Goal: Information Seeking & Learning: Find contact information

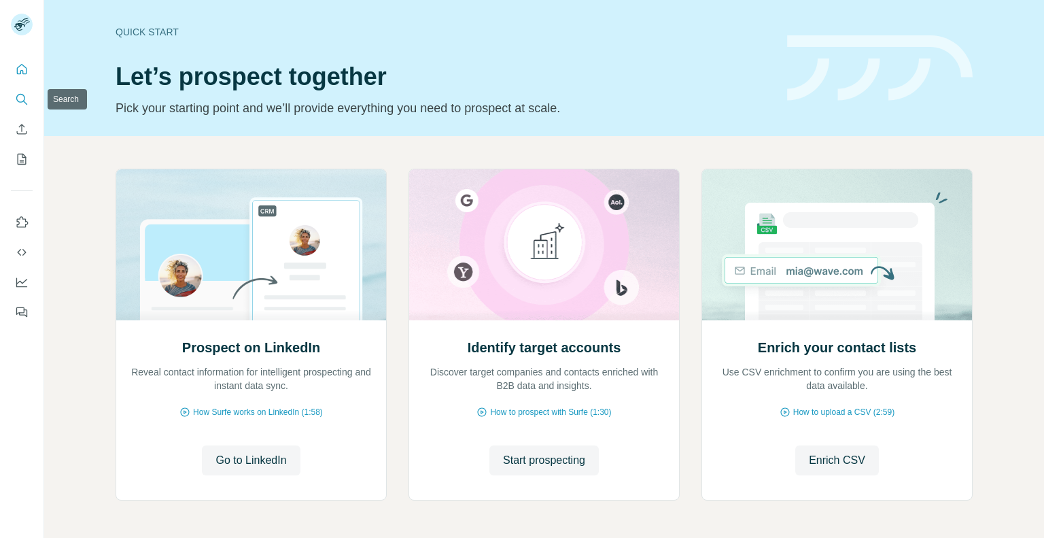
click at [12, 95] on button "Search" at bounding box center [22, 99] width 22 height 24
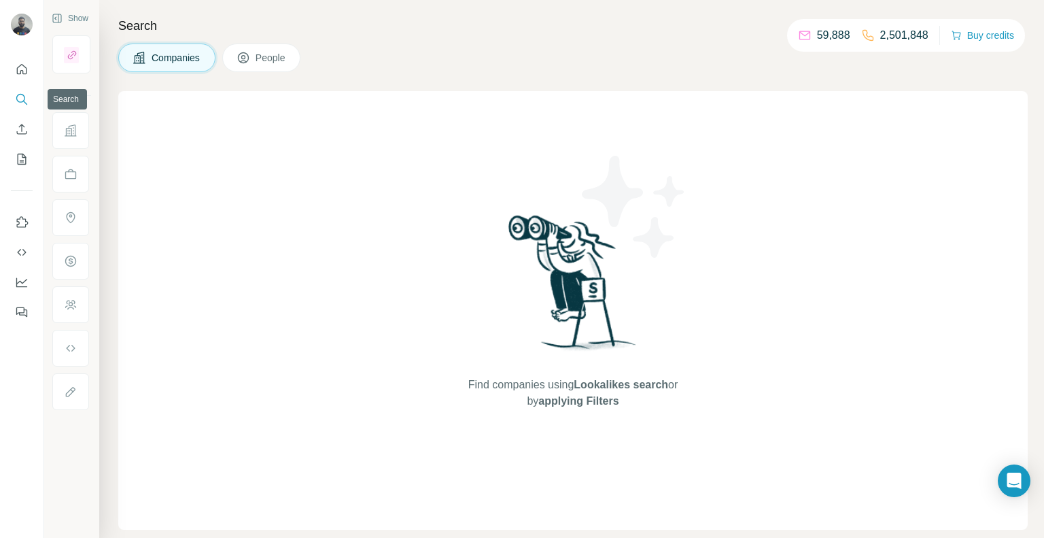
click at [16, 96] on icon "Search" at bounding box center [22, 99] width 14 height 14
click at [27, 93] on icon "Search" at bounding box center [22, 99] width 14 height 14
click at [22, 97] on icon "Search" at bounding box center [22, 99] width 14 height 14
click at [16, 99] on icon "Search" at bounding box center [20, 98] width 9 height 9
click at [27, 101] on icon "Search" at bounding box center [22, 99] width 14 height 14
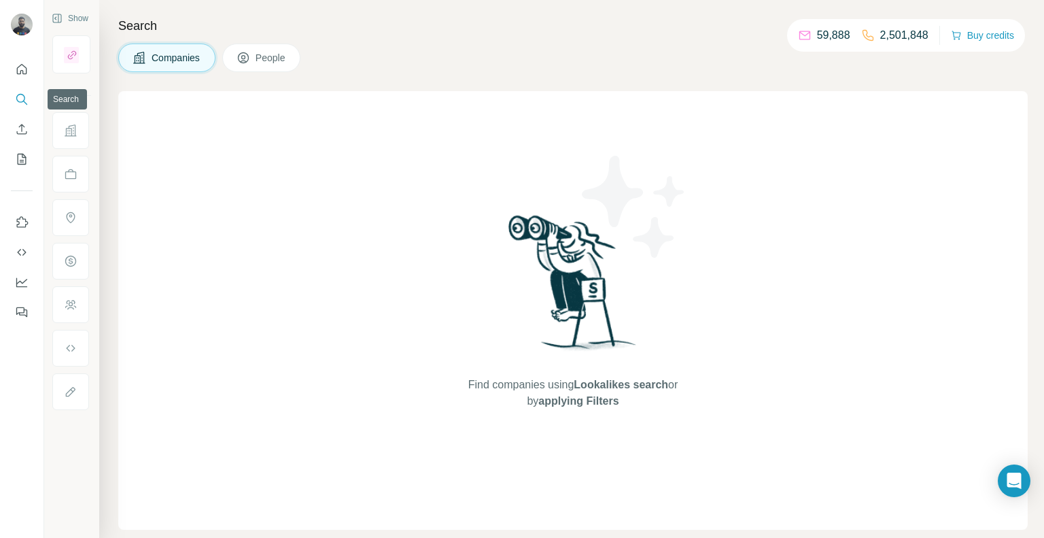
click at [27, 101] on icon "Search" at bounding box center [22, 99] width 14 height 14
click at [18, 107] on button "Search" at bounding box center [22, 99] width 22 height 24
click at [21, 104] on icon "Search" at bounding box center [22, 99] width 14 height 14
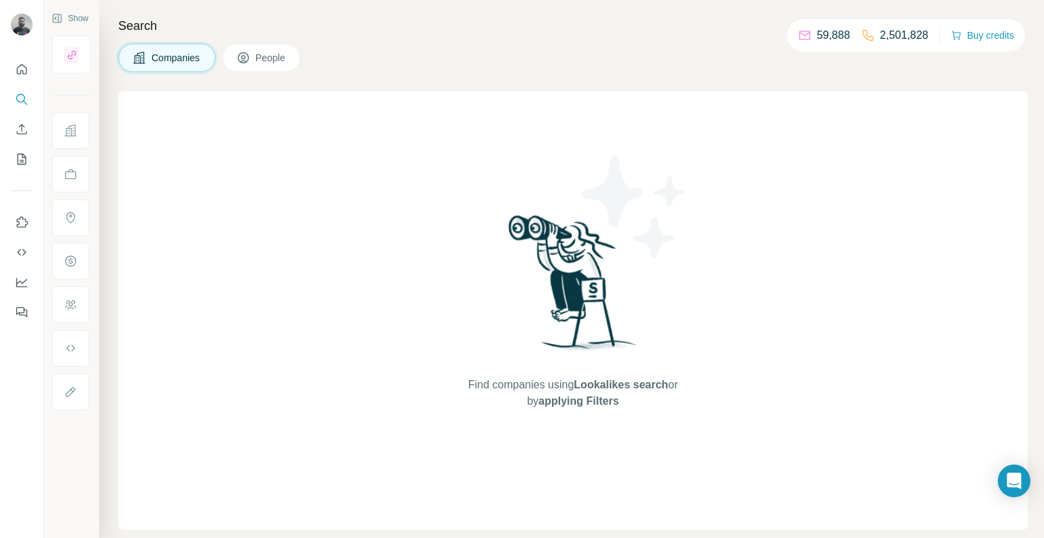
click at [177, 50] on button "Companies" at bounding box center [166, 57] width 97 height 29
click at [231, 288] on div "Find companies using Lookalikes search or by applying Filters" at bounding box center [572, 310] width 909 height 438
click at [14, 99] on button "Search" at bounding box center [22, 99] width 22 height 24
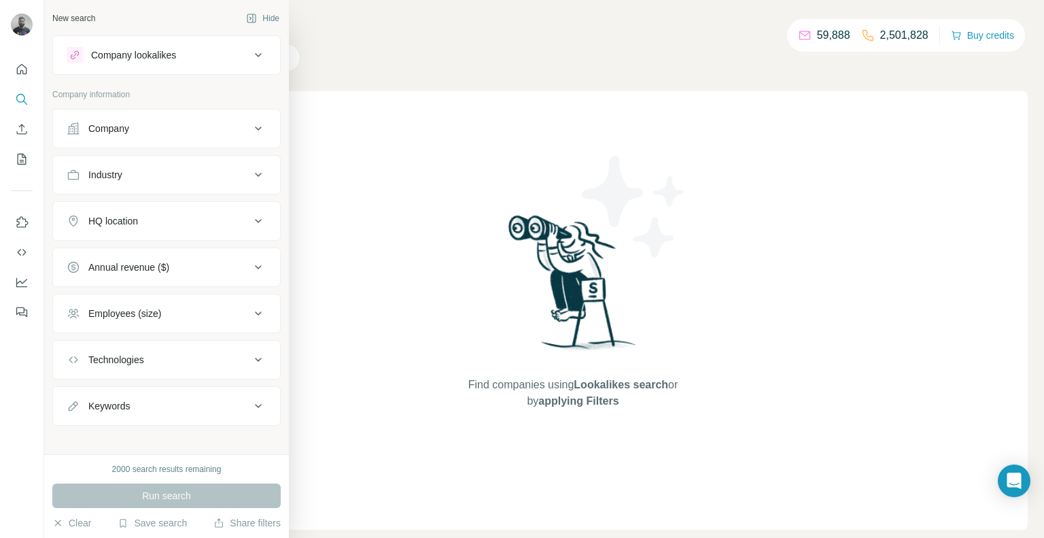
click at [142, 123] on div "Company" at bounding box center [159, 129] width 184 height 14
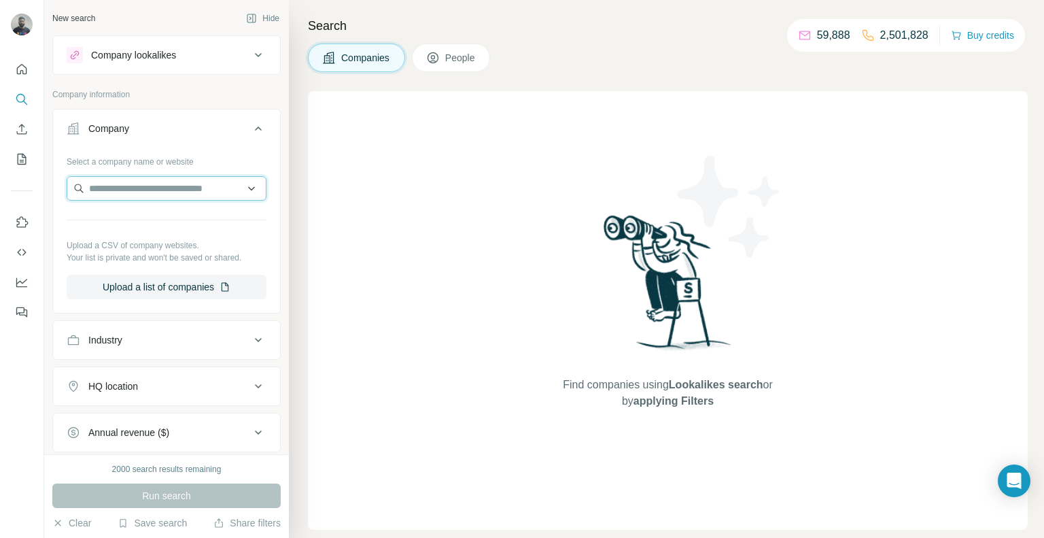
click at [169, 194] on input "text" at bounding box center [167, 188] width 200 height 24
paste input "**********"
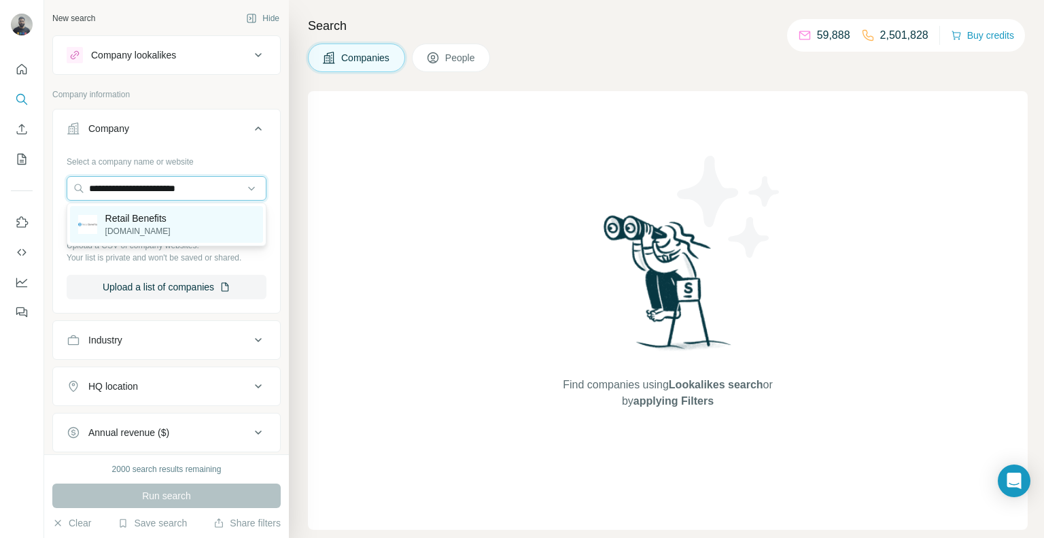
type input "**********"
click at [148, 224] on p "Retail Benefits" at bounding box center [137, 218] width 65 height 14
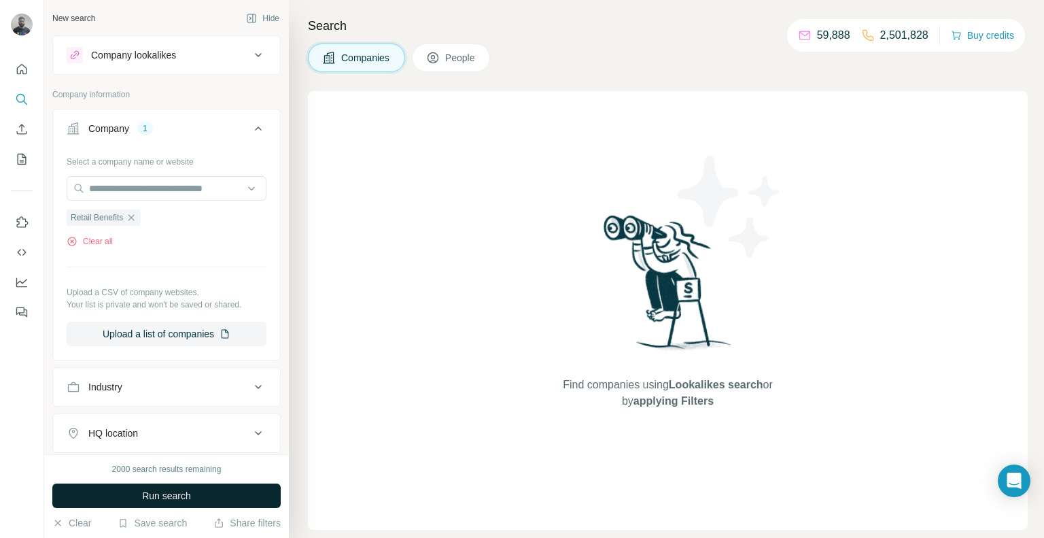
click at [188, 496] on span "Run search" at bounding box center [166, 496] width 49 height 14
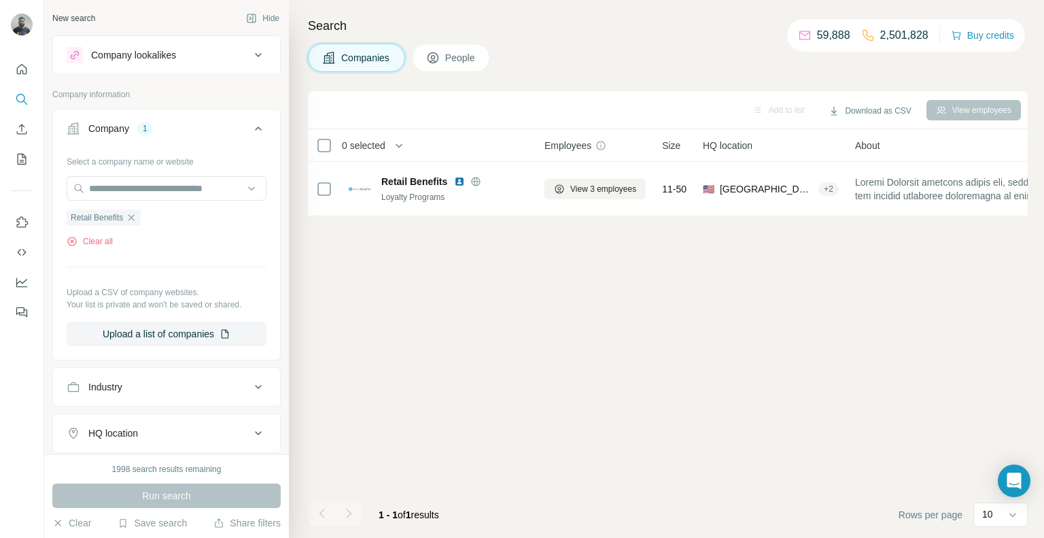
click at [452, 55] on span "People" at bounding box center [460, 58] width 31 height 14
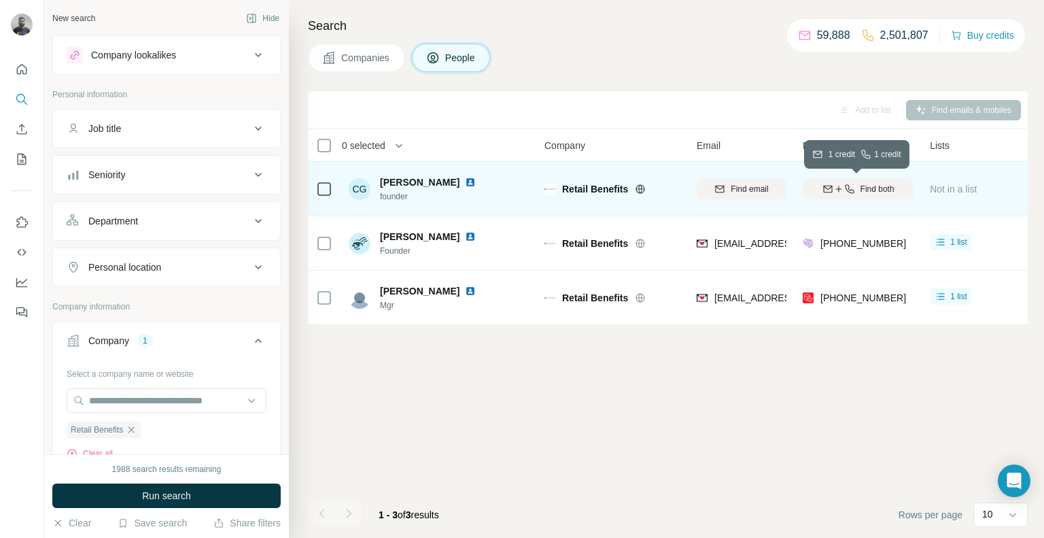
click at [871, 188] on span "Find both" at bounding box center [877, 189] width 34 height 12
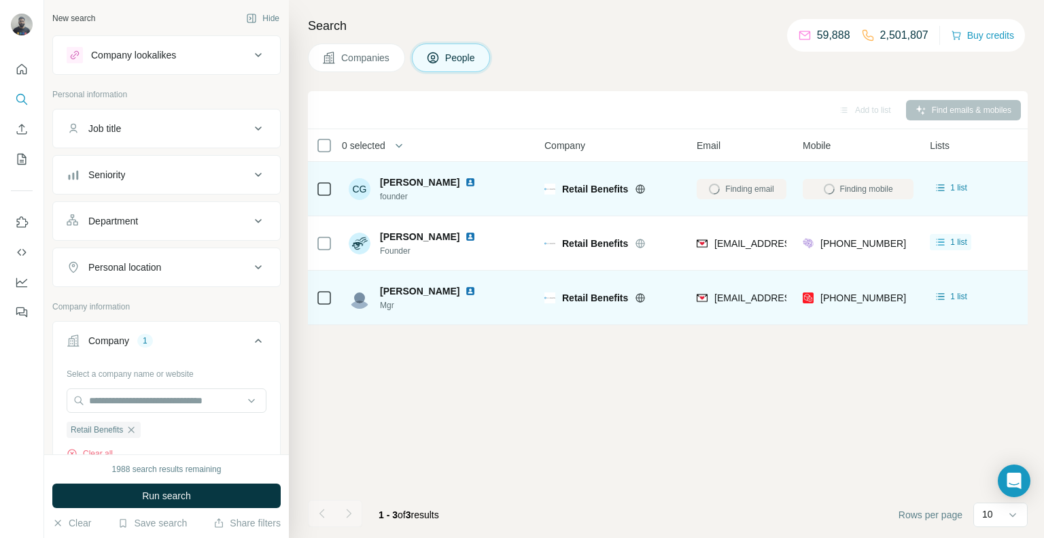
click at [718, 310] on div "[EMAIL_ADDRESS][DOMAIN_NAME]" at bounding box center [742, 297] width 90 height 37
copy span "[EMAIL_ADDRESS][DOMAIN_NAME]"
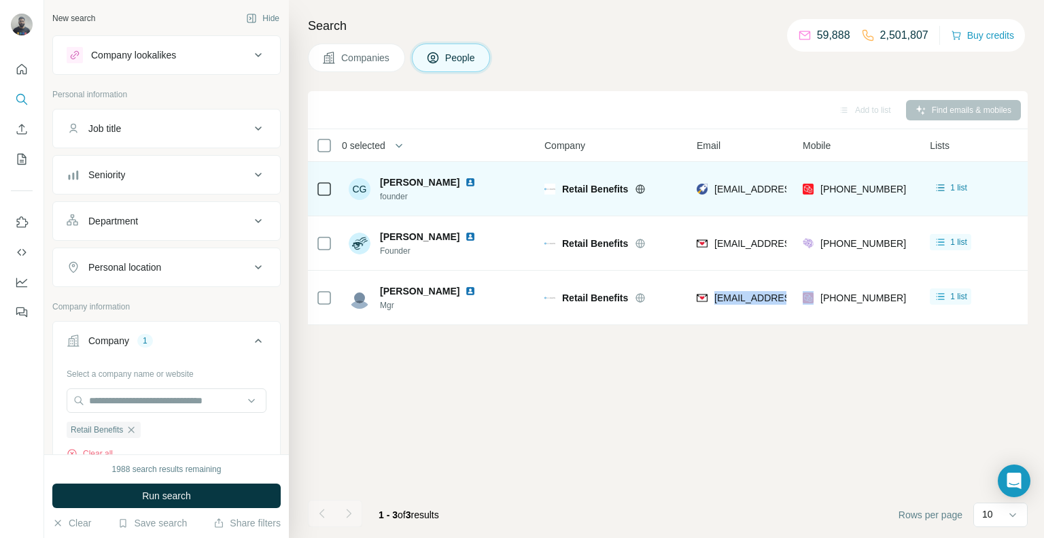
click at [901, 195] on div "[PHONE_NUMBER]" at bounding box center [858, 188] width 111 height 37
copy tr "[PHONE_NUMBER]"
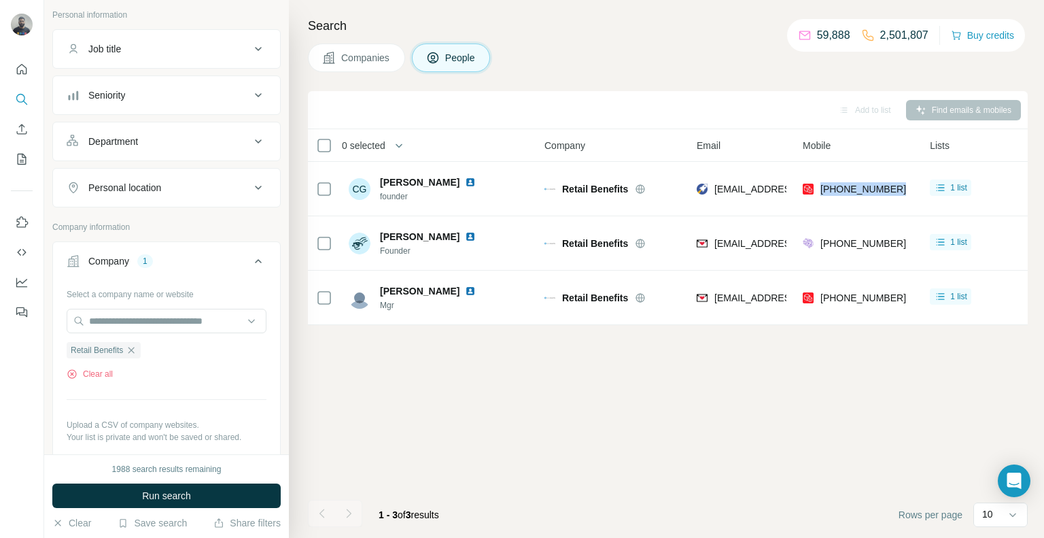
scroll to position [86, 0]
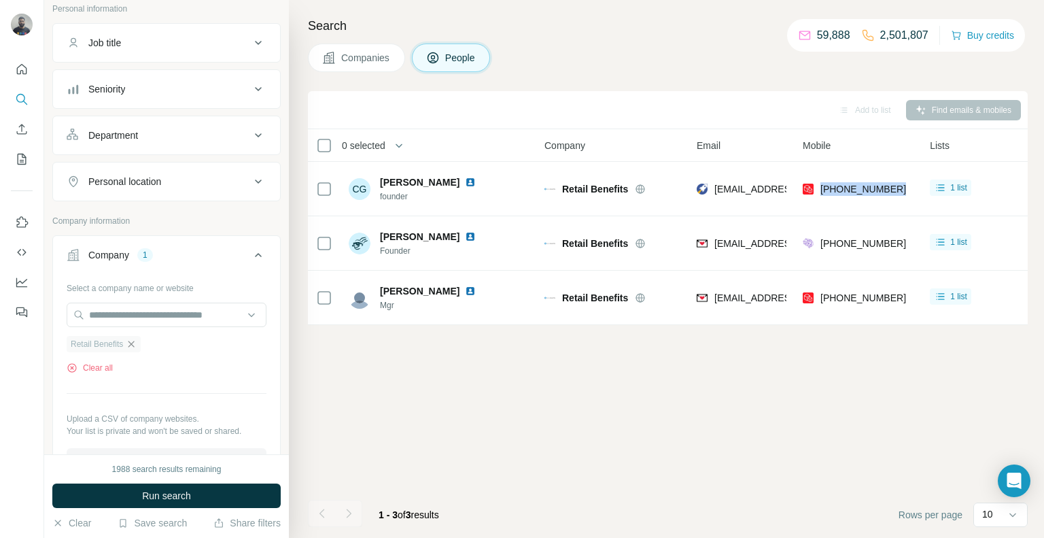
click at [131, 341] on icon "button" at bounding box center [131, 343] width 11 height 11
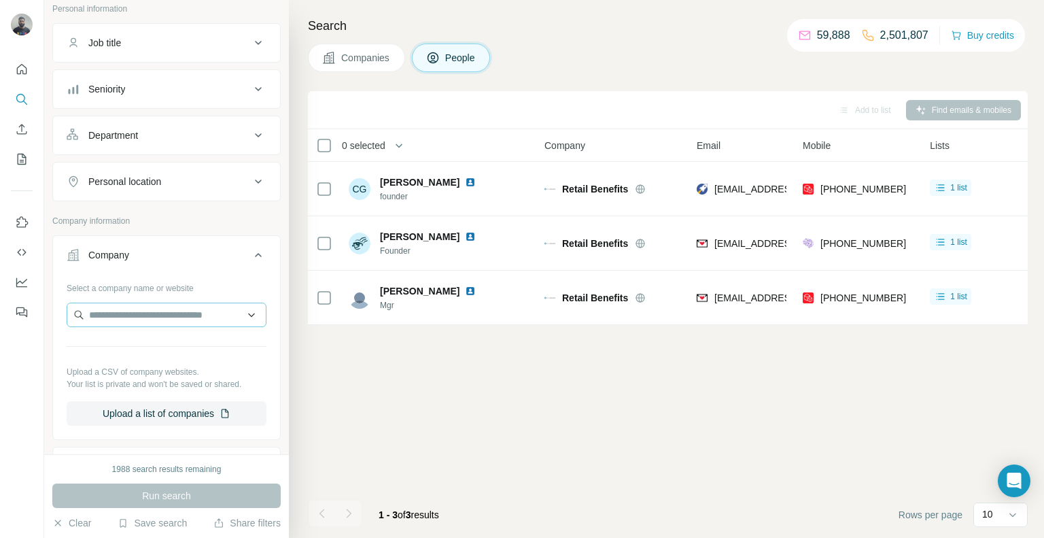
drag, startPoint x: 101, startPoint y: 298, endPoint x: 104, endPoint y: 309, distance: 11.2
click at [104, 309] on div "Select a company name or website Upload a CSV of company websites. Your list is…" at bounding box center [167, 351] width 200 height 149
click at [104, 309] on input "text" at bounding box center [167, 314] width 200 height 24
paste input "**********"
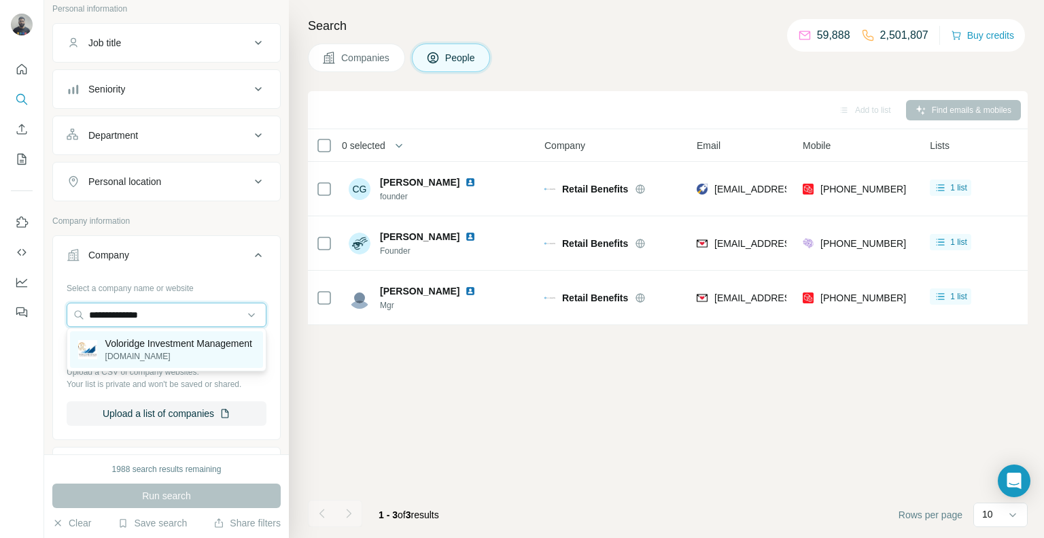
type input "**********"
click at [175, 350] on p "Voloridge Investment Management" at bounding box center [178, 343] width 147 height 14
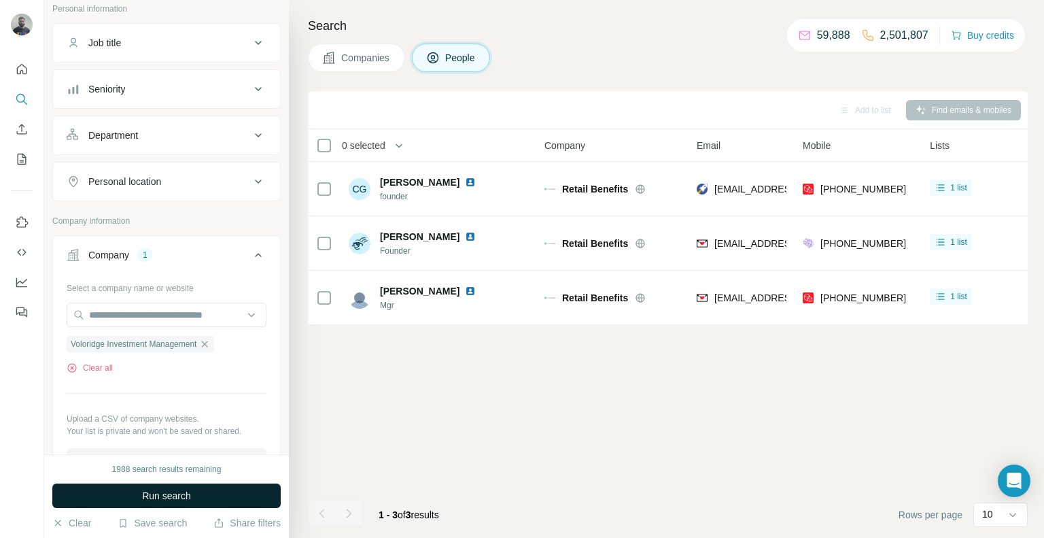
click at [188, 495] on span "Run search" at bounding box center [166, 496] width 49 height 14
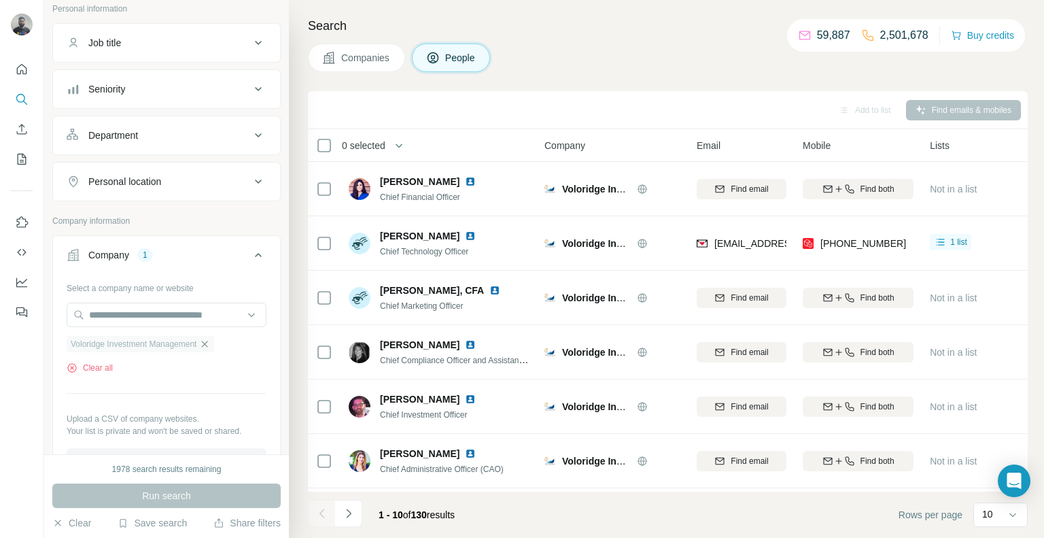
click at [208, 343] on icon "button" at bounding box center [204, 343] width 11 height 11
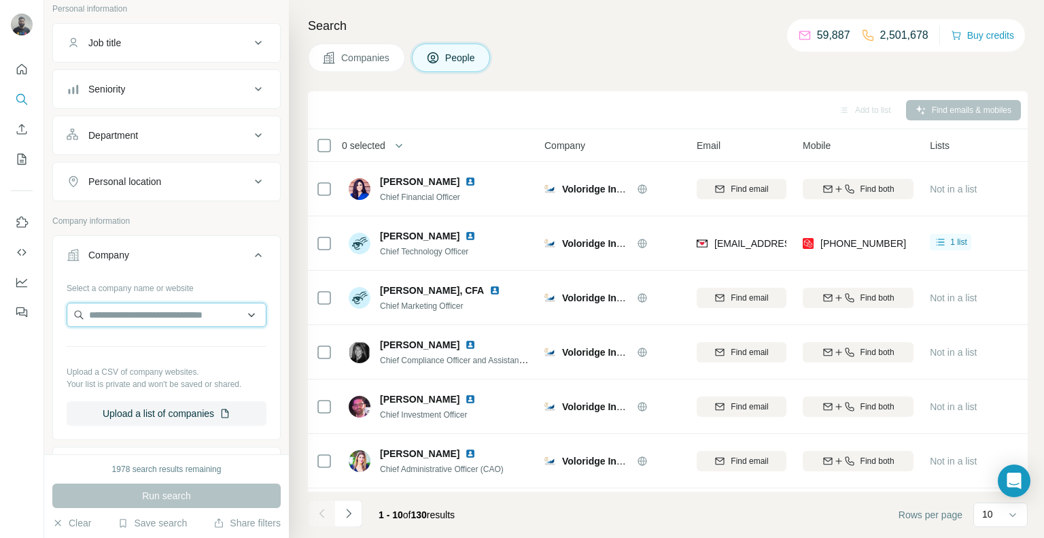
click at [168, 312] on input "text" at bounding box center [167, 314] width 200 height 24
type input "**********"
